Goal: Information Seeking & Learning: Learn about a topic

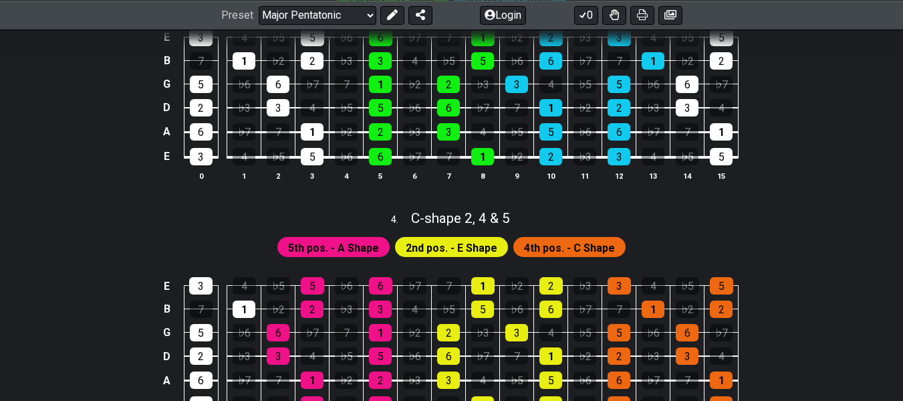
scroll to position [802, 0]
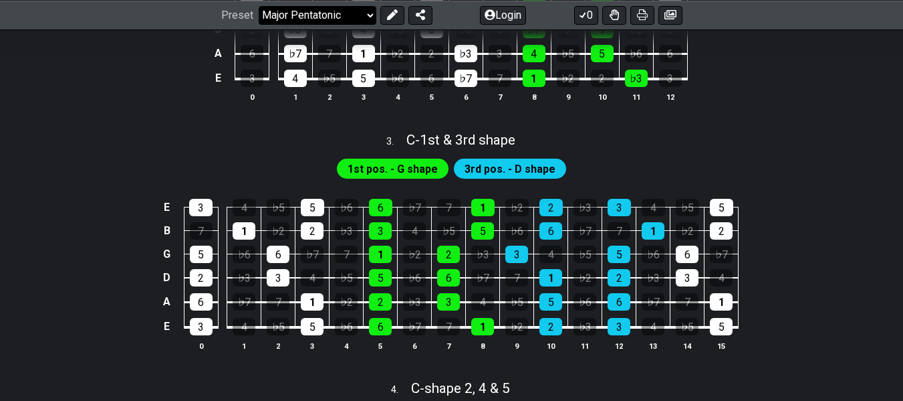
click at [354, 17] on select "Welcome to #fretflip! Initial Preset Custom Preset Minor Pentatonic Major Penta…" at bounding box center [318, 14] width 118 height 19
click at [259, 24] on select "Welcome to #fretflip! Initial Preset Custom Preset Minor Pentatonic Major Penta…" at bounding box center [318, 14] width 118 height 19
select select "/minor-pentatonic"
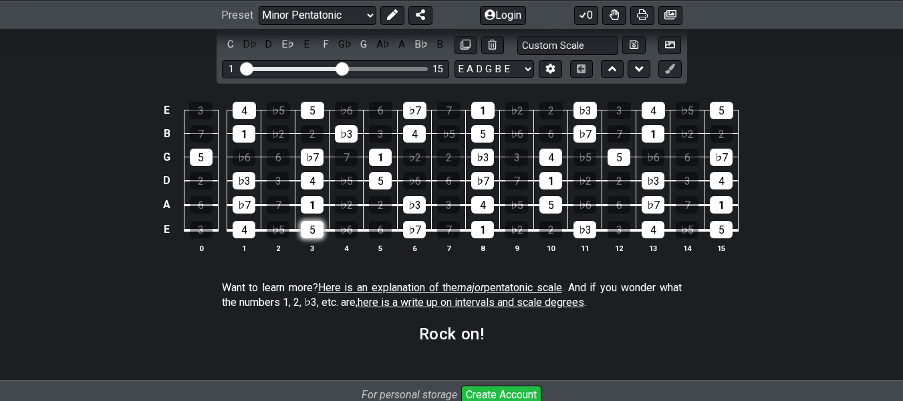
scroll to position [1805, 0]
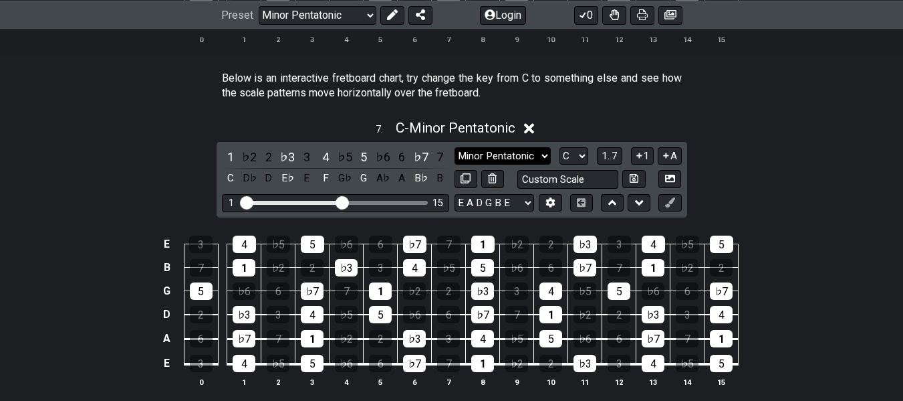
click at [545, 154] on select "Minor Pentatonic New Scale Minor Pentatonic Major Pentatonic Minor Blues Major …" at bounding box center [503, 156] width 96 height 18
click at [580, 158] on select "A♭ A A♯ B♭ B C C♯ D♭ D D♯ E♭ E F F♯ G♭ G G♯" at bounding box center [574, 156] width 29 height 18
select select "A"
click at [560, 147] on select "A♭ A A♯ B♭ B C C♯ D♭ D D♯ E♭ E F F♯ G♭ G G♯" at bounding box center [574, 156] width 29 height 18
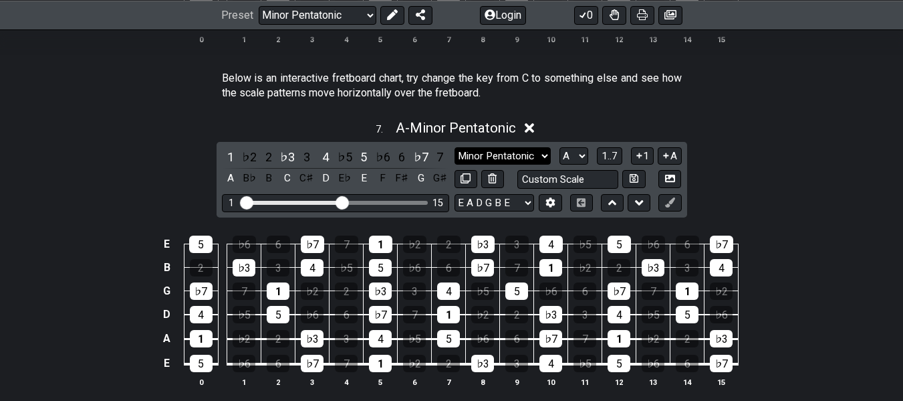
click at [528, 151] on select "Minor Pentatonic New Scale Minor Pentatonic Major Pentatonic Minor Blues Major …" at bounding box center [503, 156] width 96 height 18
click at [455, 147] on select "Minor Pentatonic New Scale Minor Pentatonic Major Pentatonic Minor Blues Major …" at bounding box center [503, 156] width 96 height 18
click at [481, 158] on select "Minor Pentatonic New Scale Minor Pentatonic Major Pentatonic Minor Blues Major …" at bounding box center [503, 156] width 96 height 18
select select "Major Pentatonic"
click at [455, 147] on select "Minor Pentatonic New Scale Minor Pentatonic Major Pentatonic Minor Blues Major …" at bounding box center [503, 156] width 96 height 18
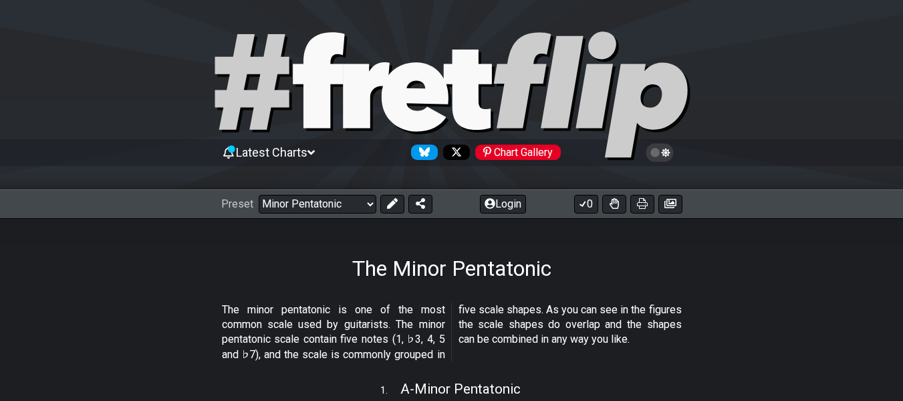
drag, startPoint x: 253, startPoint y: 1, endPoint x: 94, endPoint y: 298, distance: 337.2
click at [94, 298] on section "The minor pentatonic is one of the most common scale used by guitarists. The mi…" at bounding box center [451, 335] width 903 height 76
click at [341, 211] on select "Welcome to #fretflip! Initial Preset Custom Preset Minor Pentatonic Major Penta…" at bounding box center [318, 204] width 118 height 19
click at [259, 195] on select "Welcome to #fretflip! Initial Preset Custom Preset Minor Pentatonic Major Penta…" at bounding box center [318, 204] width 118 height 19
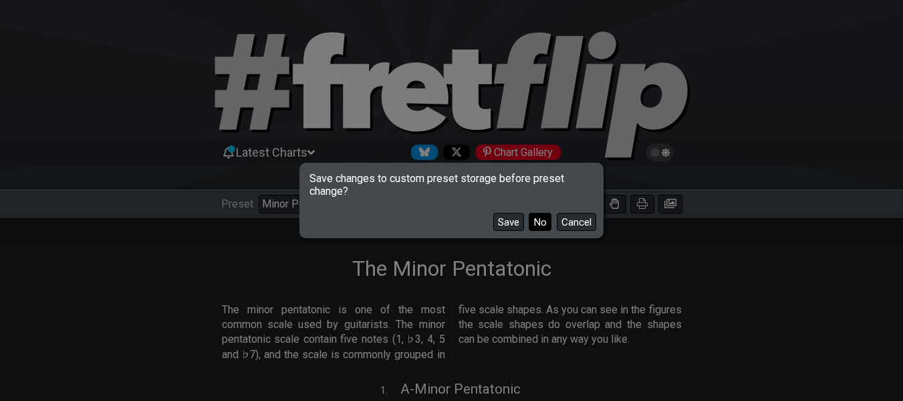
click at [533, 221] on button "No" at bounding box center [540, 222] width 23 height 18
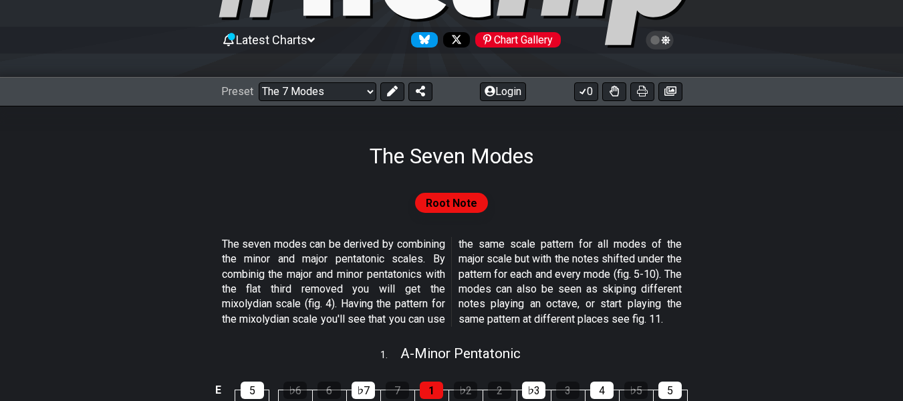
scroll to position [134, 0]
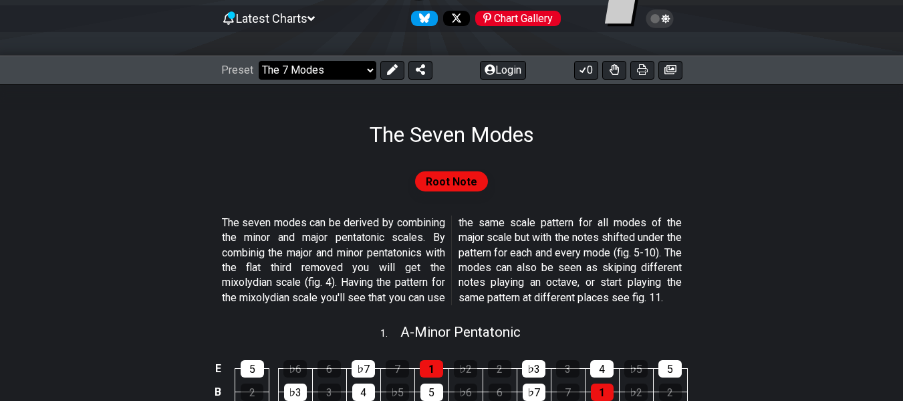
click at [354, 76] on select "Welcome to #fretflip! Initial Preset Custom Preset Minor Pentatonic Major Penta…" at bounding box center [318, 70] width 118 height 19
click at [259, 61] on select "Welcome to #fretflip! Initial Preset Custom Preset Minor Pentatonic Major Penta…" at bounding box center [318, 70] width 118 height 19
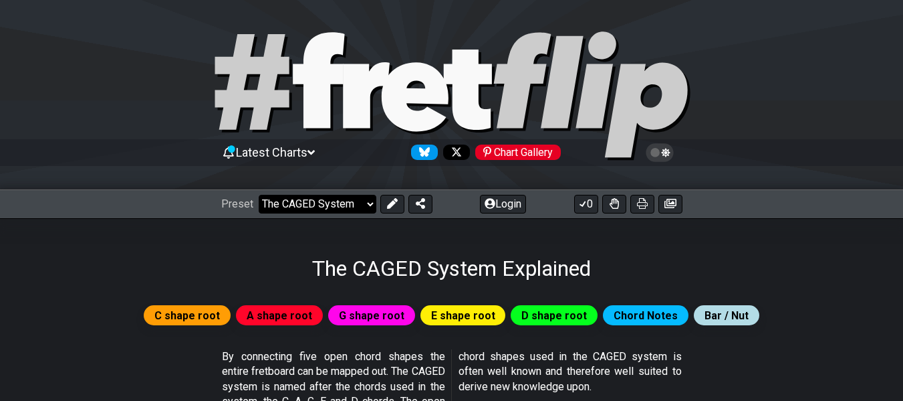
click at [327, 205] on select "Welcome to #fretflip! Initial Preset Custom Preset Minor Pentatonic Major Penta…" at bounding box center [318, 204] width 118 height 19
click at [259, 195] on select "Welcome to #fretflip! Initial Preset Custom Preset Minor Pentatonic Major Penta…" at bounding box center [318, 204] width 118 height 19
select select "/the-caged-system"
select select "C"
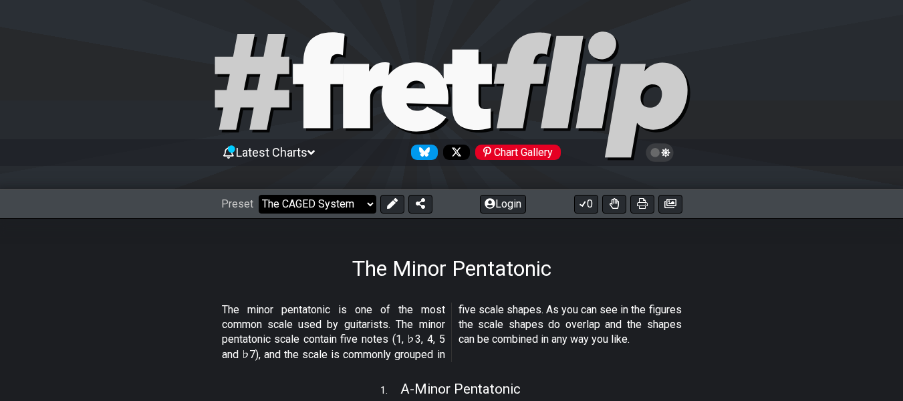
select select "/minor-pentatonic"
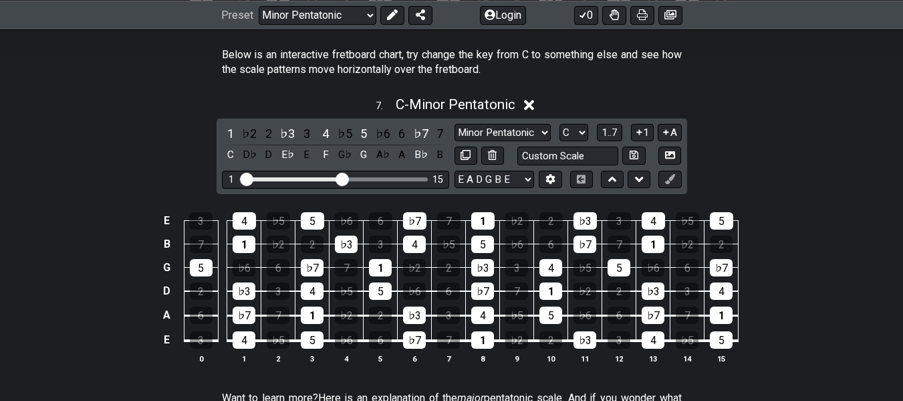
scroll to position [1805, 0]
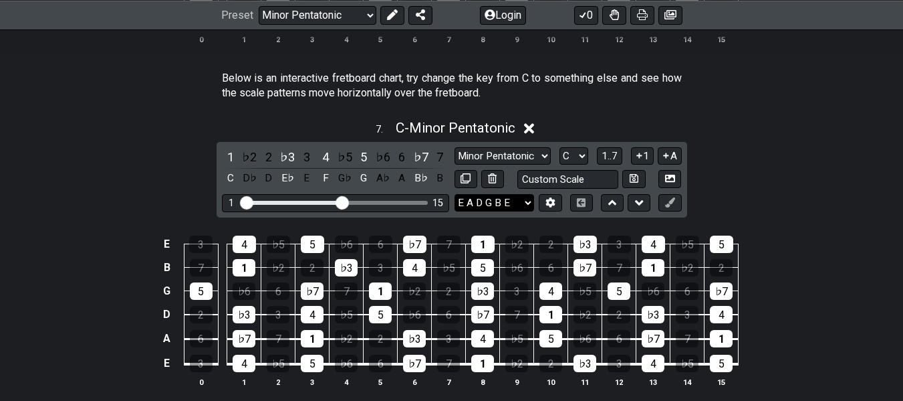
click at [522, 202] on select "E A D G B E E A D G B E E A D G B E B E A D F♯ B A D G C E A D A D G B E E♭ A♭ …" at bounding box center [495, 203] width 80 height 18
click at [564, 147] on select "A♭ A A♯ B♭ B C C♯ D♭ D D♯ E♭ E F F♯ G♭ G G♯" at bounding box center [574, 156] width 29 height 18
click at [547, 151] on select "Minor Pentatonic New Scale Minor Pentatonic Major Pentatonic Minor Blues Major …" at bounding box center [503, 156] width 96 height 18
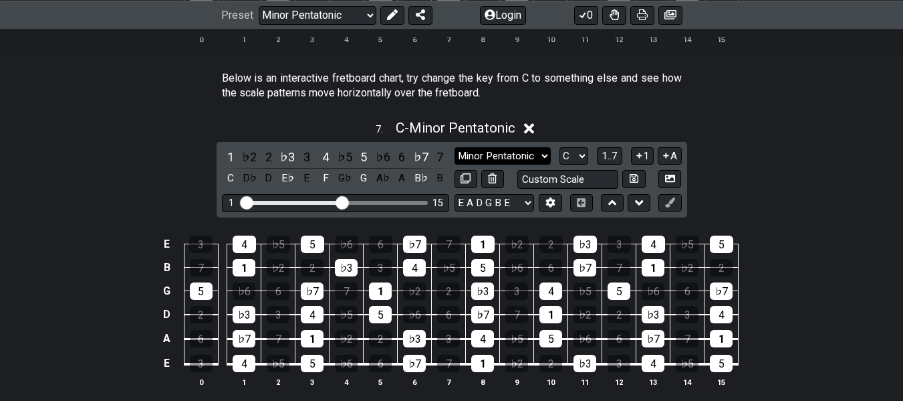
select select "Major Pentatonic"
click at [455, 147] on select "Minor Pentatonic New Scale Minor Pentatonic Major Pentatonic Minor Blues Major …" at bounding box center [503, 156] width 96 height 18
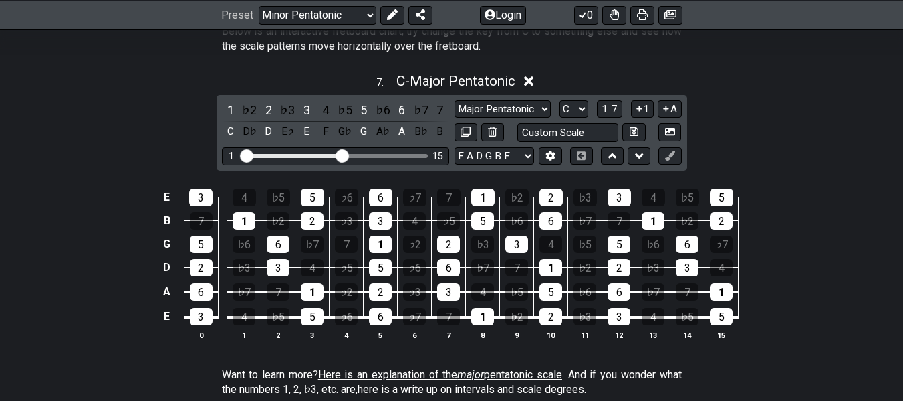
scroll to position [1872, 0]
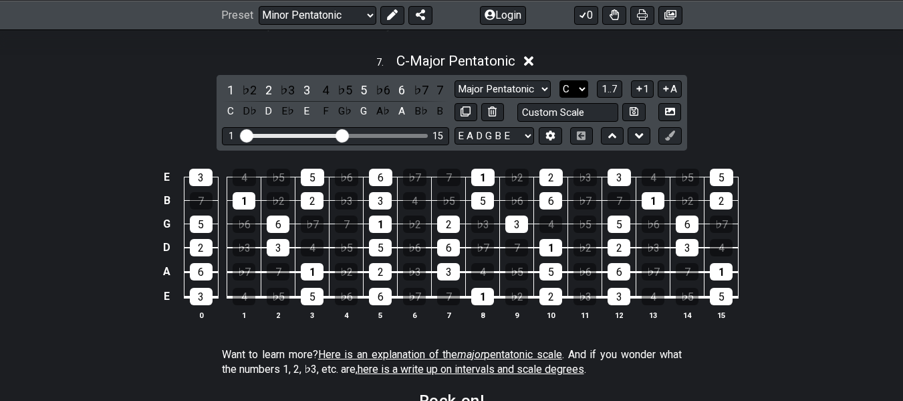
click at [575, 90] on select "A♭ A A♯ B♭ B C C♯ D♭ D D♯ E♭ E F F♯ G♭ G G♯" at bounding box center [574, 89] width 29 height 18
click at [560, 80] on select "A♭ A A♯ B♭ B C C♯ D♭ D D♯ E♭ E F F♯ G♭ G G♯" at bounding box center [574, 89] width 29 height 18
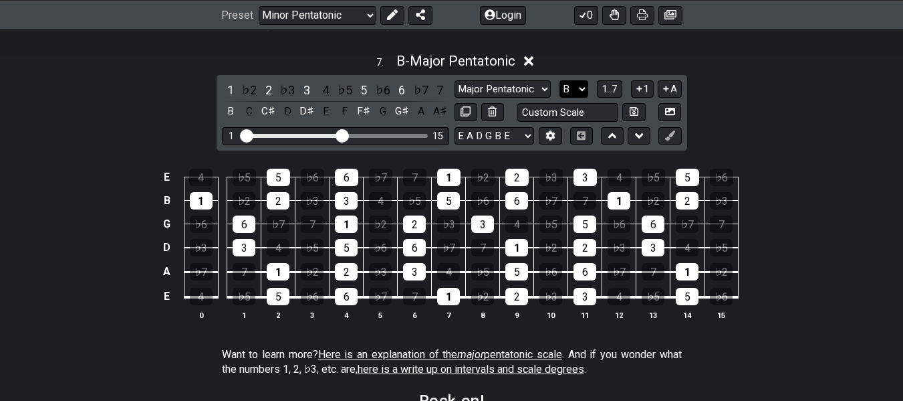
click at [584, 88] on select "A♭ A A♯ B♭ B C C♯ D♭ D D♯ E♭ E F F♯ G♭ G G♯" at bounding box center [574, 89] width 29 height 18
click at [560, 80] on select "A♭ A A♯ B♭ B C C♯ D♭ D D♯ E♭ E F F♯ G♭ G G♯" at bounding box center [574, 89] width 29 height 18
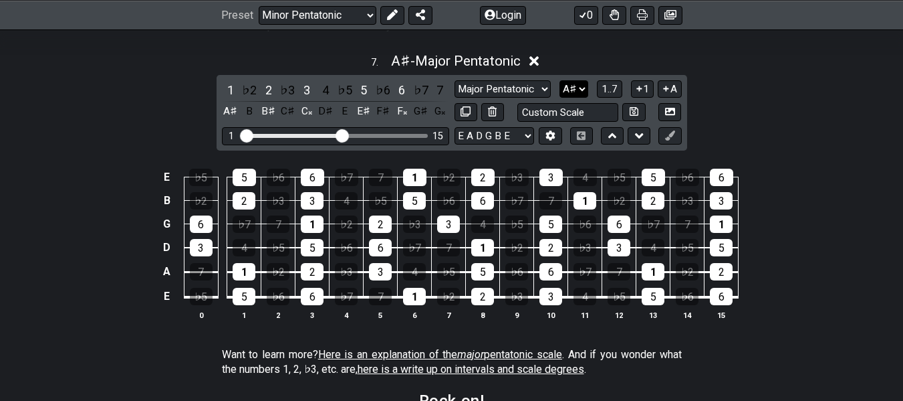
click at [572, 92] on select "A♭ A A♯ B♭ B C C♯ D♭ D D♯ E♭ E F F♯ G♭ G G♯" at bounding box center [574, 89] width 29 height 18
select select "F"
click at [560, 80] on select "A♭ A A♯ B♭ B C C♯ D♭ D D♯ E♭ E F F♯ G♭ G G♯" at bounding box center [574, 89] width 29 height 18
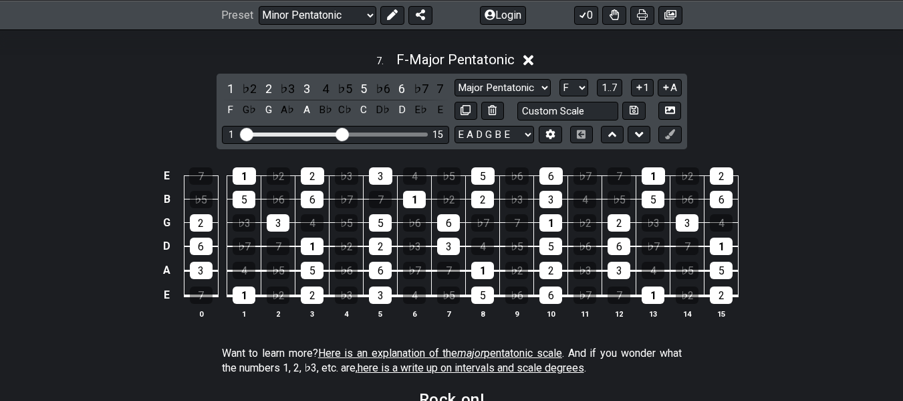
scroll to position [1850, 0]
